Goal: Task Accomplishment & Management: Manage account settings

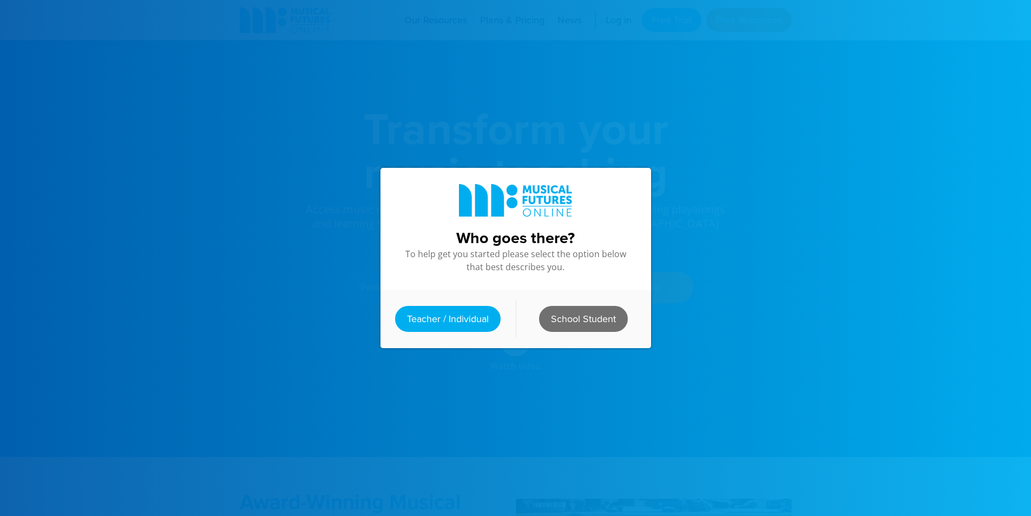
click at [544, 318] on link "School Student" at bounding box center [583, 319] width 89 height 26
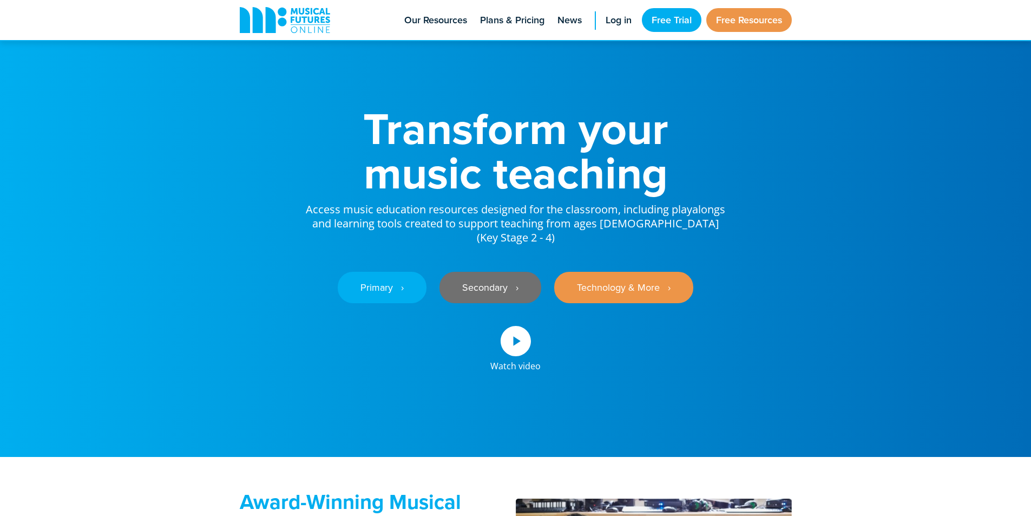
click at [475, 290] on link "Secondary ‎‏‏‎ ‎ ›" at bounding box center [491, 287] width 102 height 31
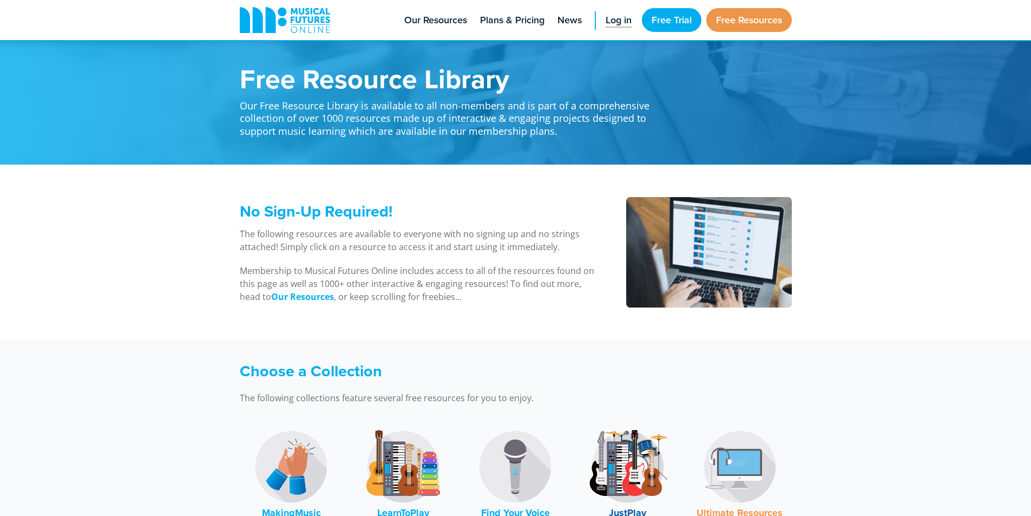
click at [606, 18] on span "Log in" at bounding box center [619, 20] width 26 height 15
click at [617, 16] on span "Log in" at bounding box center [619, 20] width 26 height 15
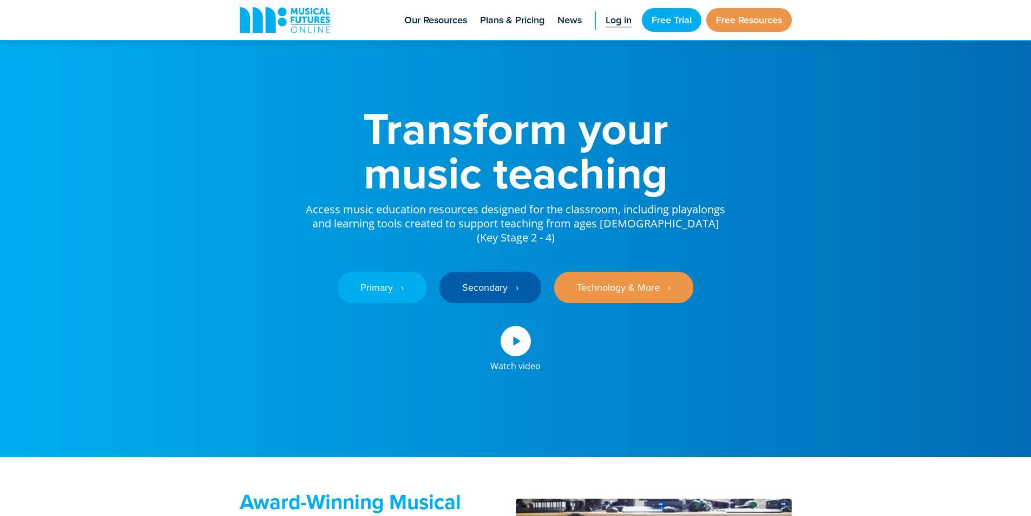
click at [620, 22] on span "Log in" at bounding box center [619, 20] width 26 height 15
